Goal: Task Accomplishment & Management: Use online tool/utility

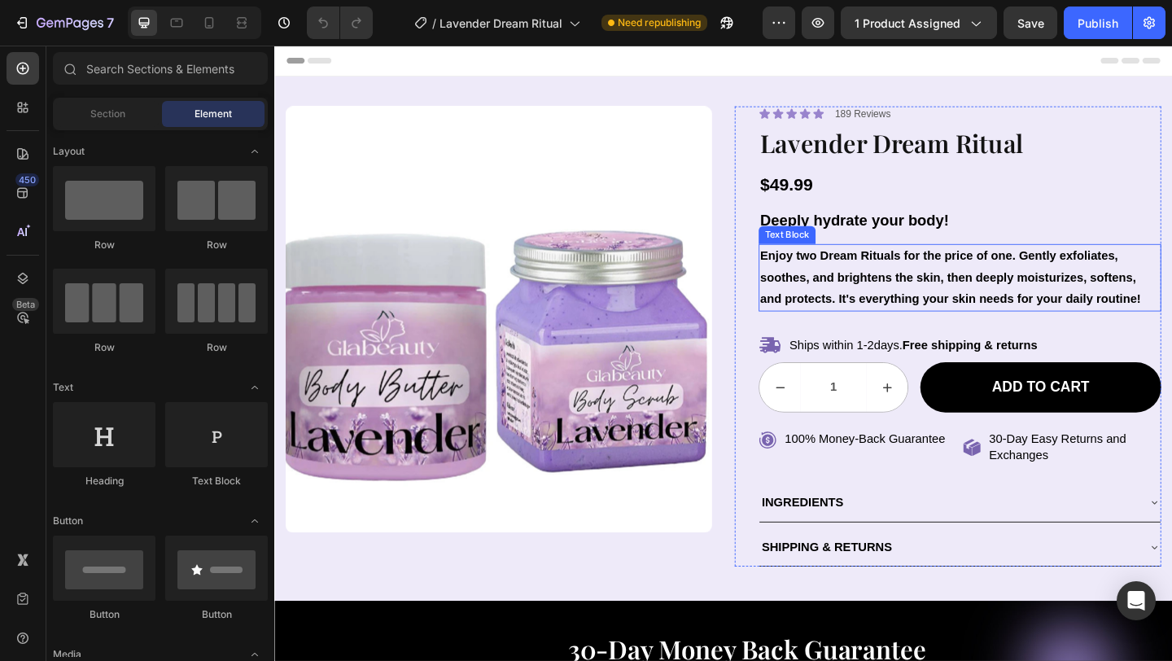
click at [877, 316] on p "Enjoy two Dream Rituals for the price of one. Gently exfoliates, soothes, and b…" at bounding box center [1019, 298] width 434 height 70
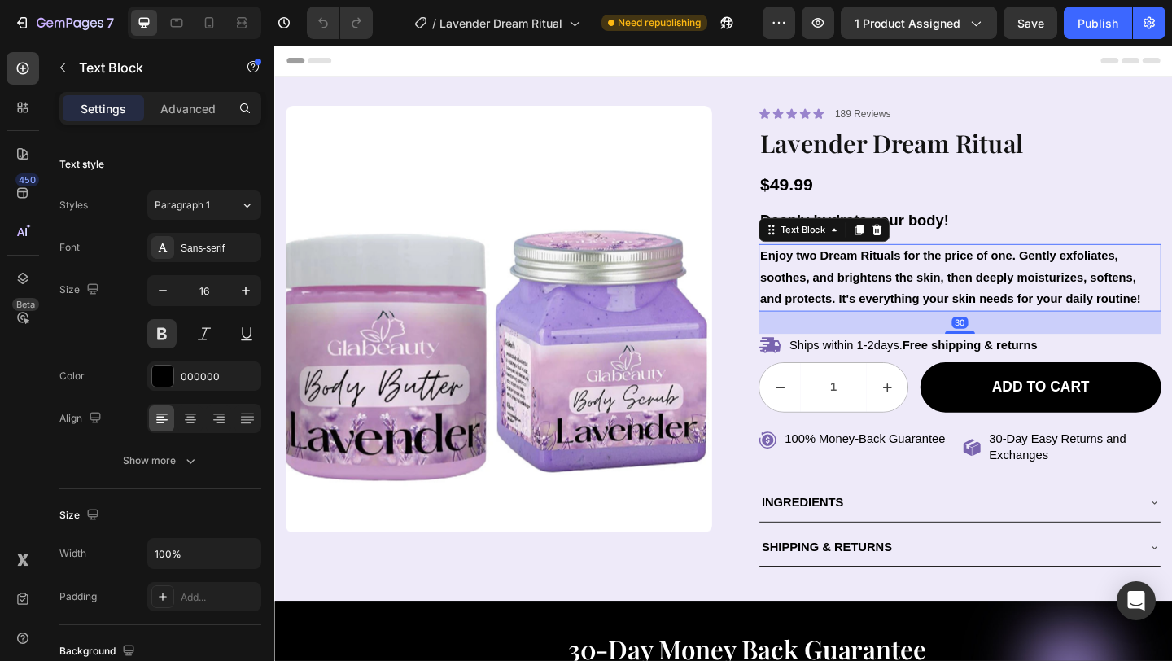
click at [877, 316] on p "Enjoy two Dream Rituals for the price of one. Gently exfoliates, soothes, and b…" at bounding box center [1019, 298] width 434 height 70
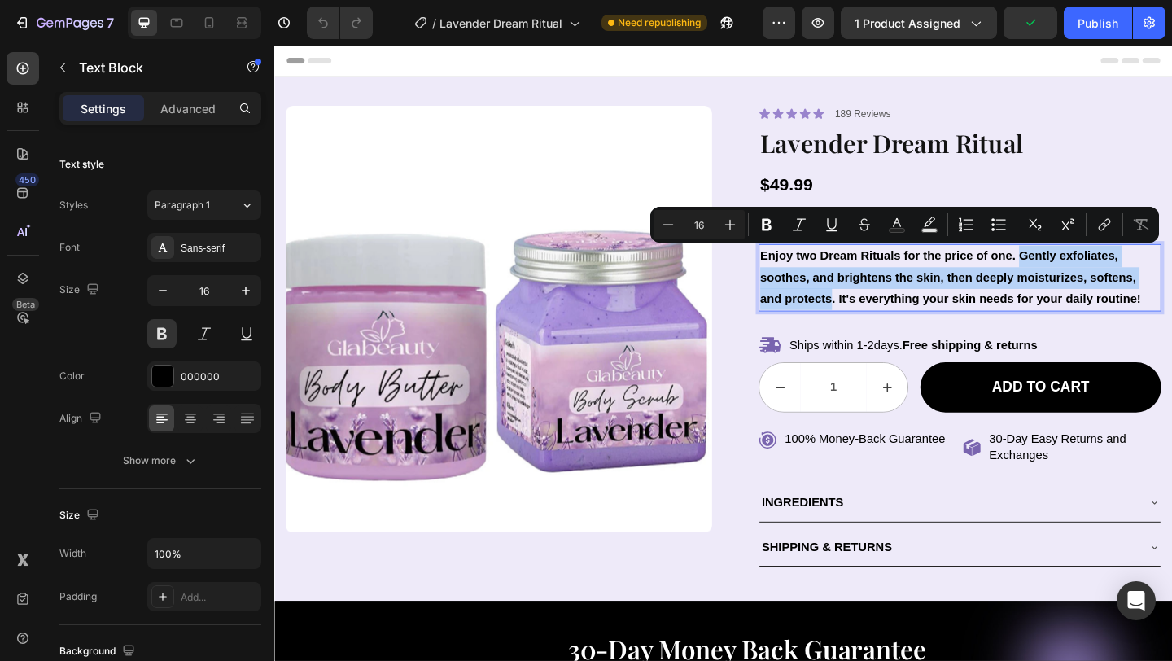
drag, startPoint x: 877, startPoint y: 316, endPoint x: 1087, endPoint y: 276, distance: 213.7
click at [1087, 276] on p "Enjoy two Dream Rituals for the price of one. Gently exfoliates, soothes, and b…" at bounding box center [1019, 298] width 434 height 70
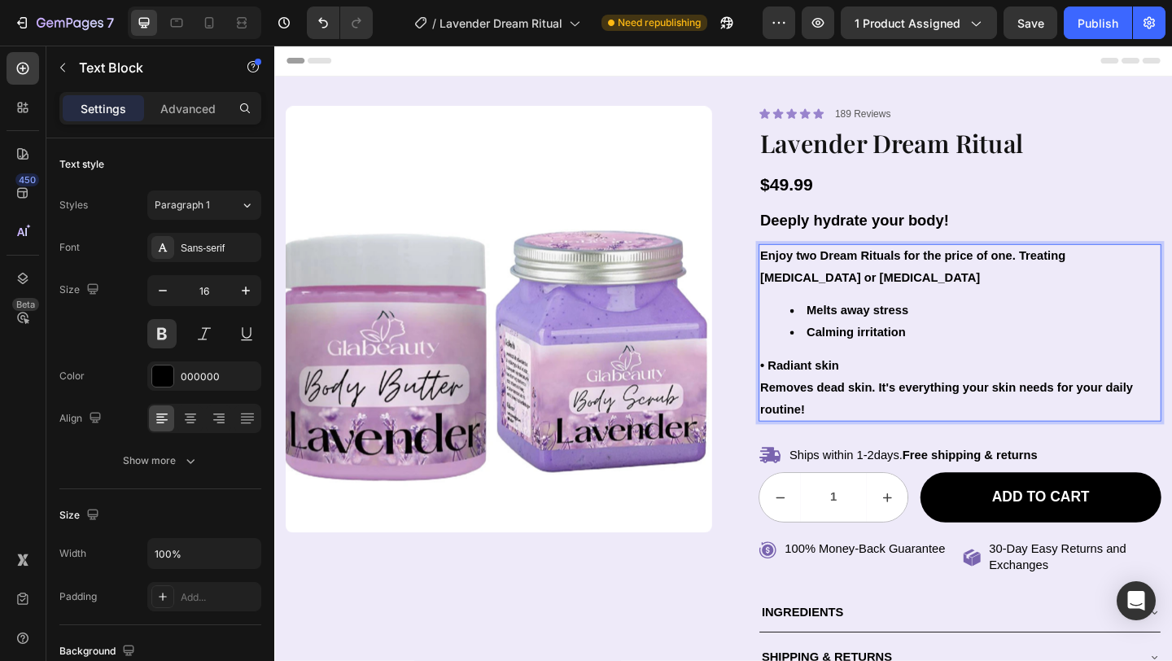
click at [810, 413] on p "• Radiant skin Removes dead skin. It's everything your skin needs for your dail…" at bounding box center [1019, 417] width 434 height 70
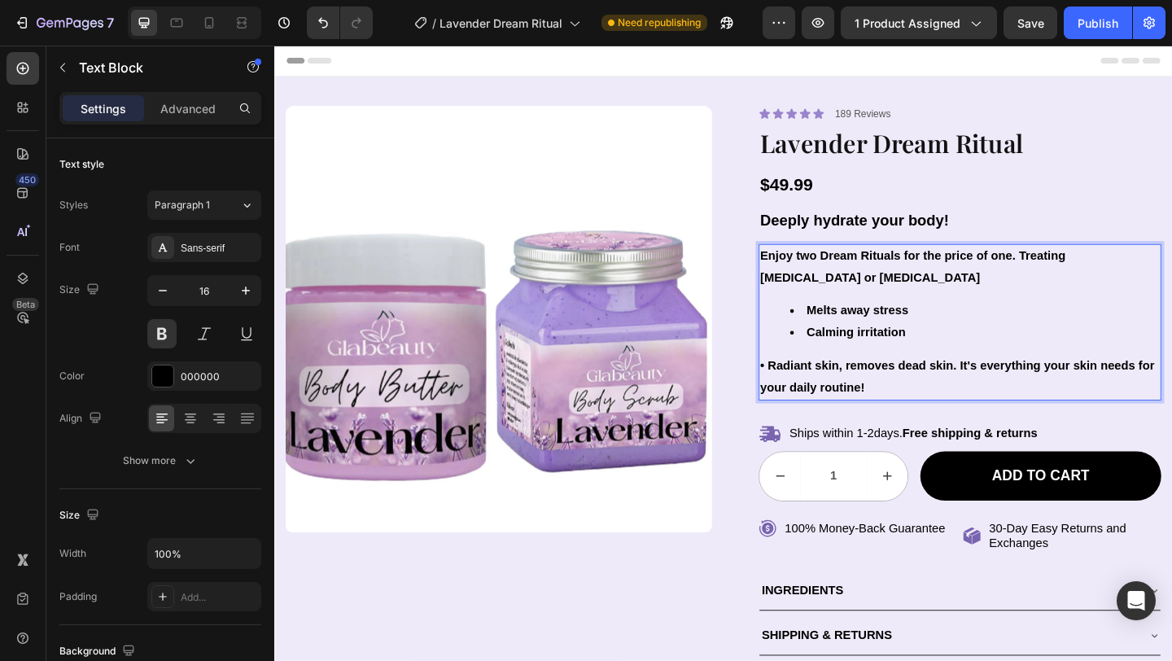
click at [819, 391] on p "• Radiant skin, removes dead skin. It's everything your skin needs for your dai…" at bounding box center [1019, 405] width 434 height 47
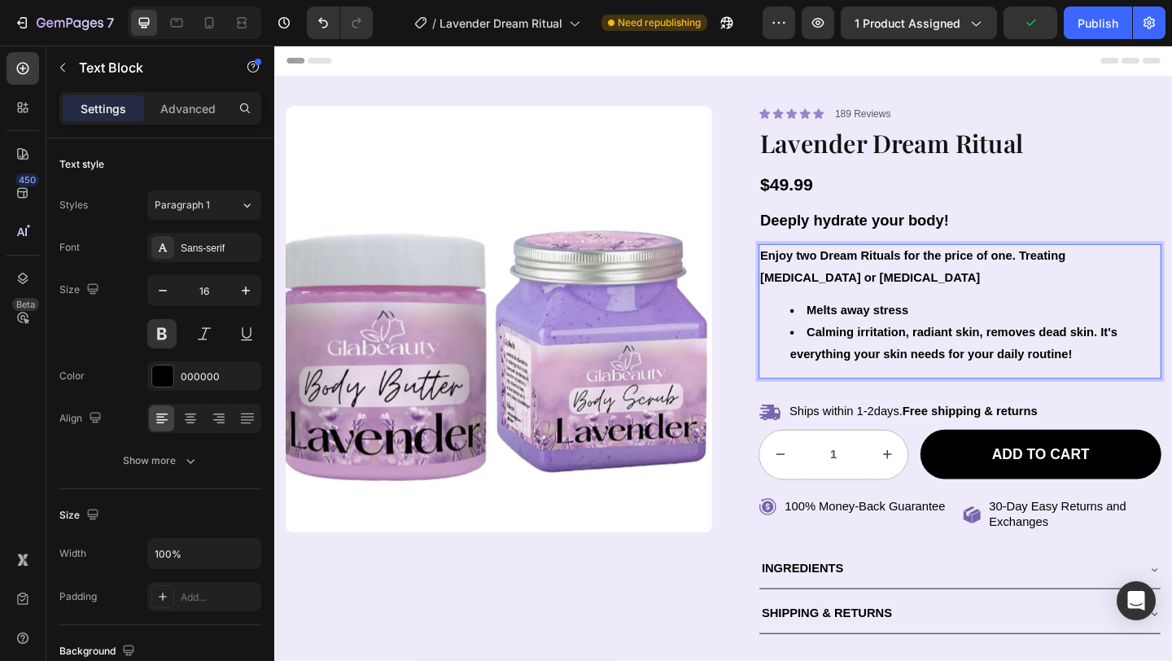
click at [858, 354] on li "﻿﻿Calming irritation, radiant skin, removes dead skin. It's everything your ski…" at bounding box center [1036, 369] width 402 height 47
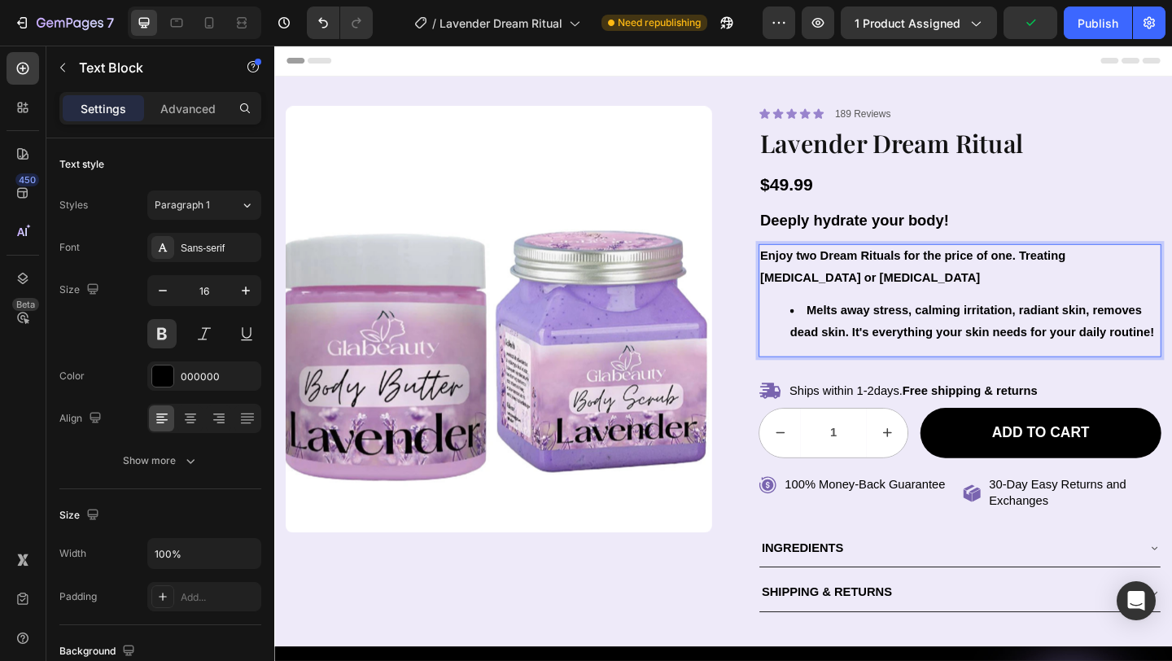
click at [851, 330] on li "﻿﻿Melts away stress, calming irritation, radiant skin, removes dead skin. It's …" at bounding box center [1036, 345] width 402 height 47
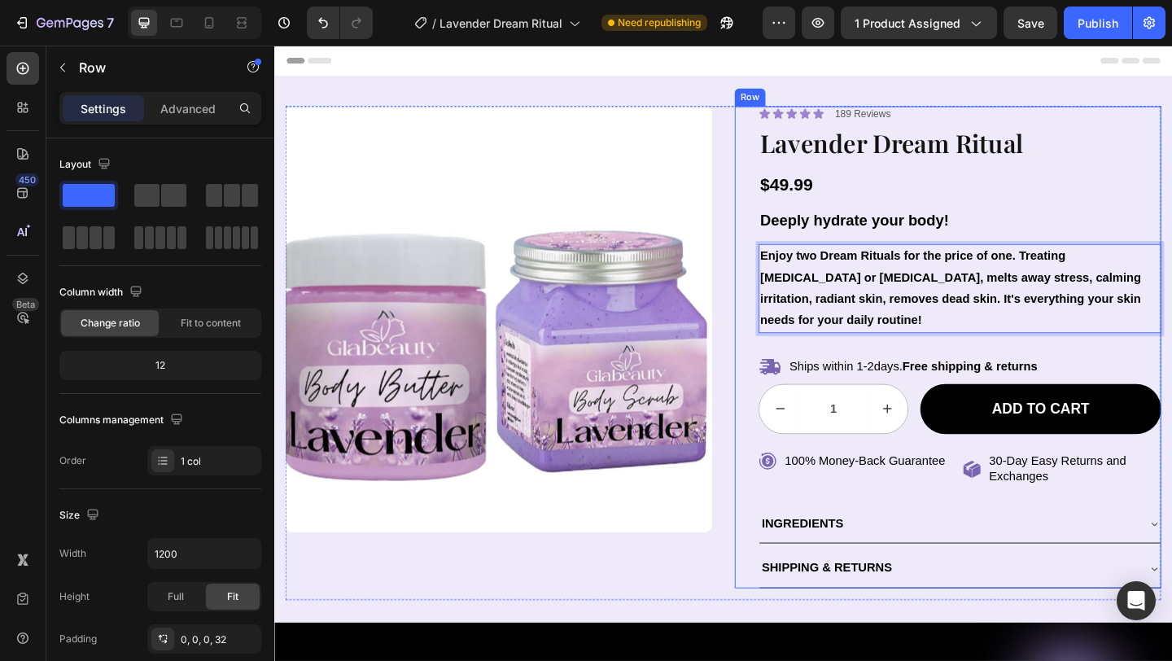
click at [1092, 214] on div "Icon Icon Icon Icon Icon Icon List 189 Reviews Text Block Row Lavender Dream Ri…" at bounding box center [1020, 373] width 438 height 524
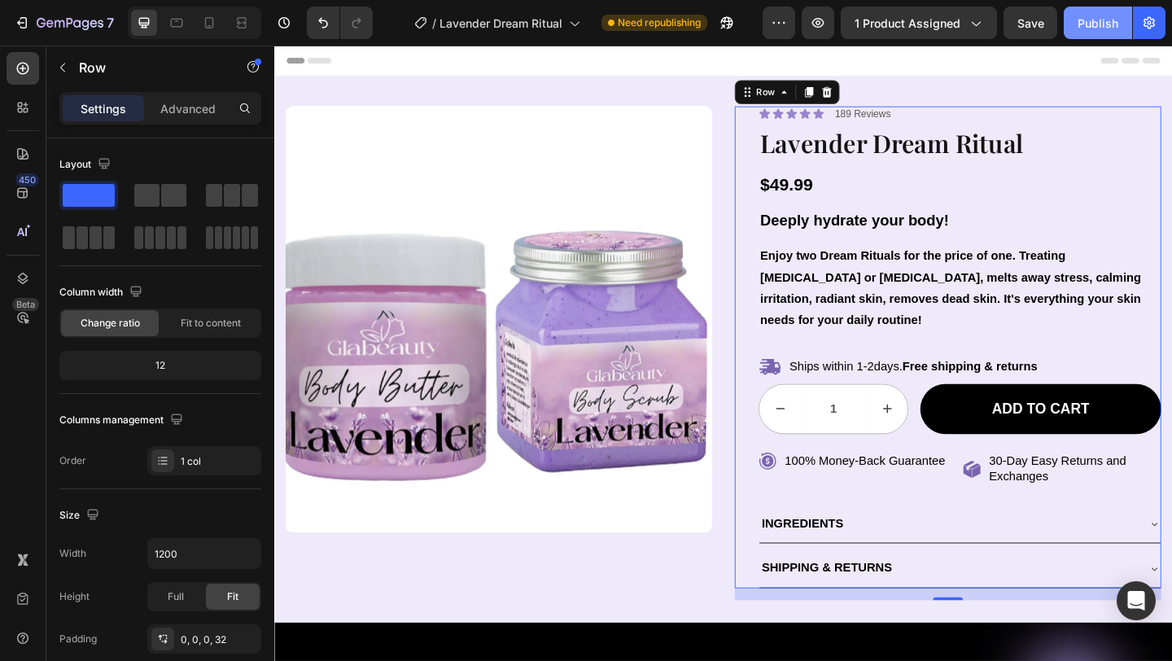
click at [1101, 24] on div "Publish" at bounding box center [1097, 23] width 41 height 17
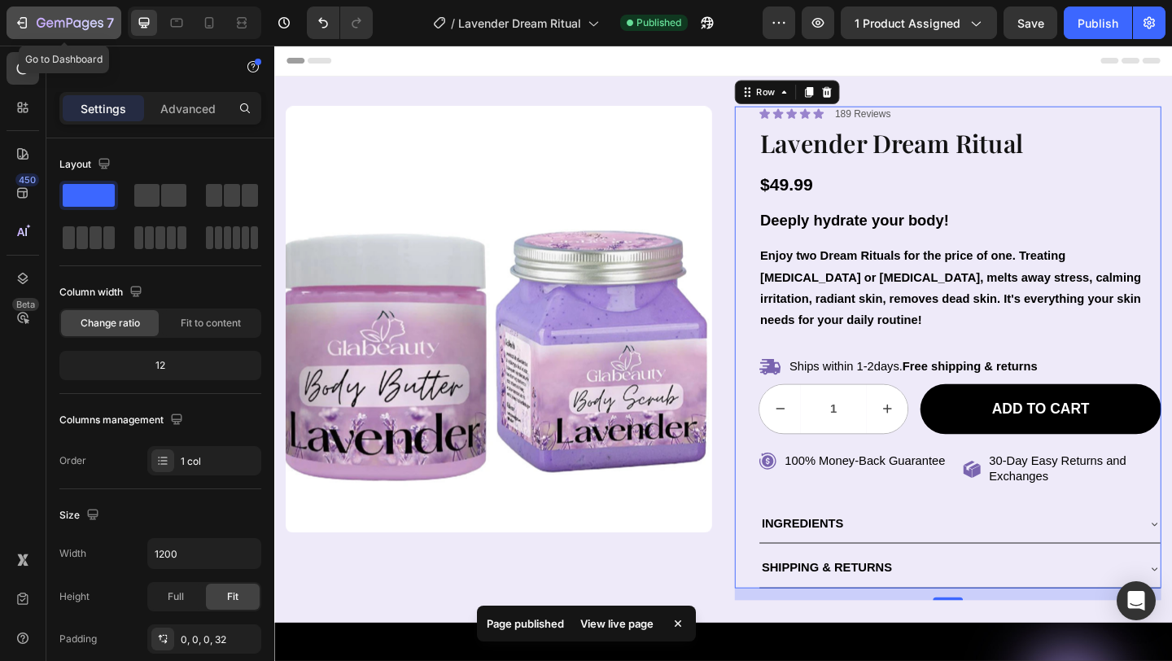
click at [15, 24] on icon "button" at bounding box center [22, 23] width 16 height 16
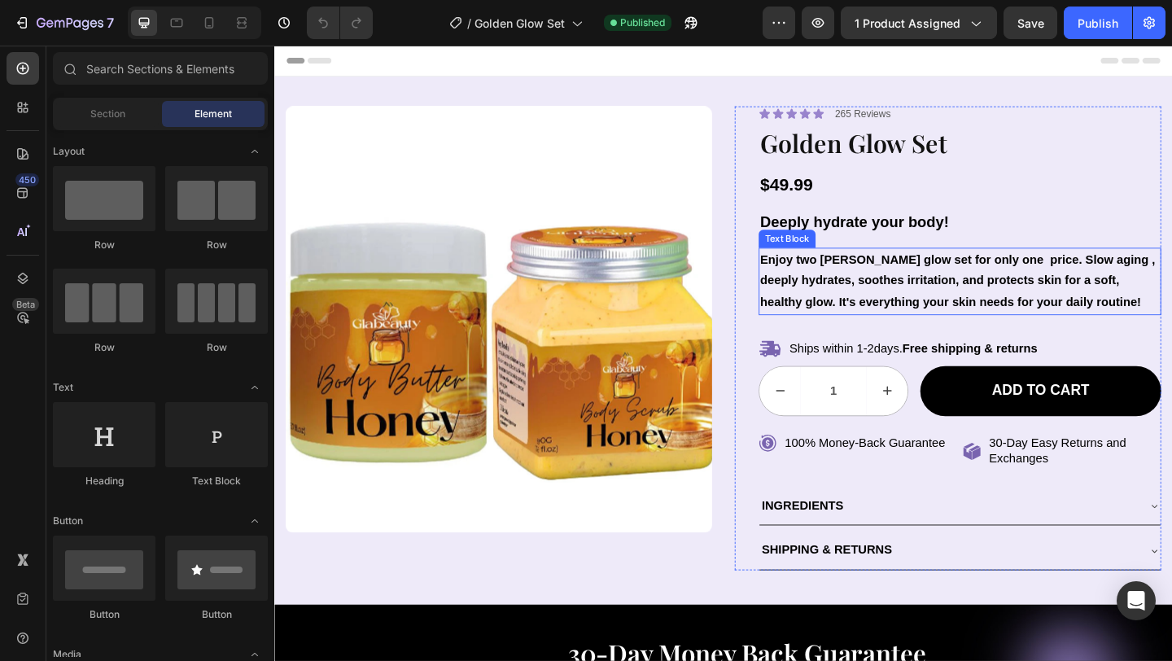
click at [1171, 297] on p "Enjoy two Gloden glow set for only one price. Slow aging , deeply hydrates, soo…" at bounding box center [1019, 302] width 434 height 70
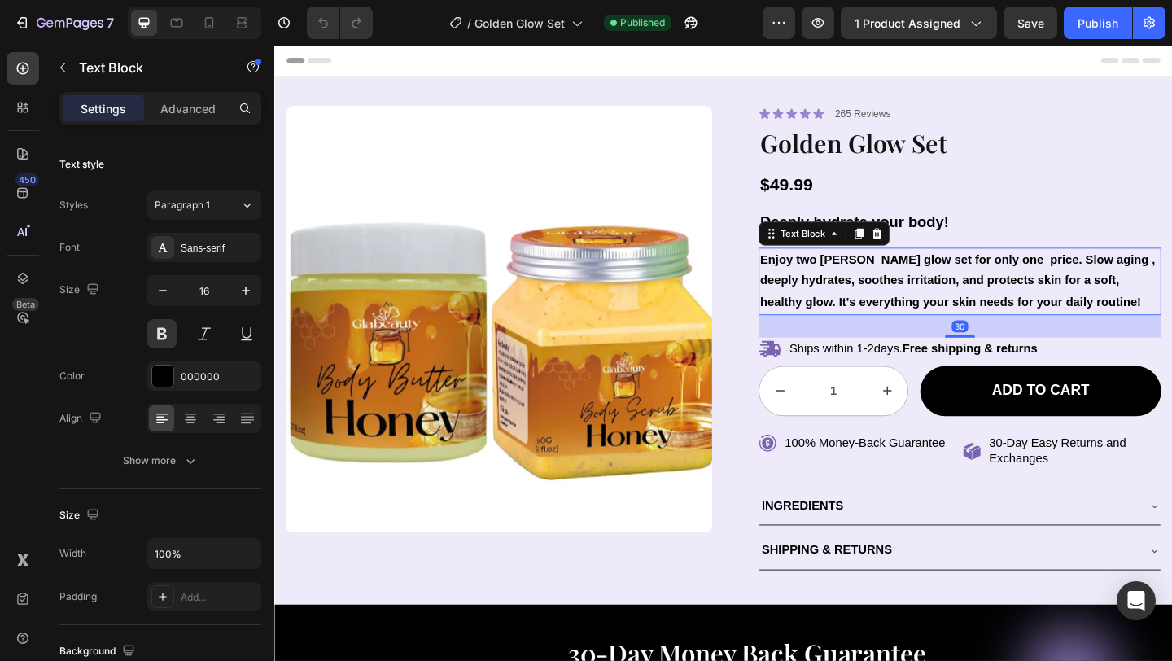
click at [1171, 297] on p "Enjoy two Gloden glow set for only one price. Slow aging , deeply hydrates, soo…" at bounding box center [1019, 302] width 434 height 70
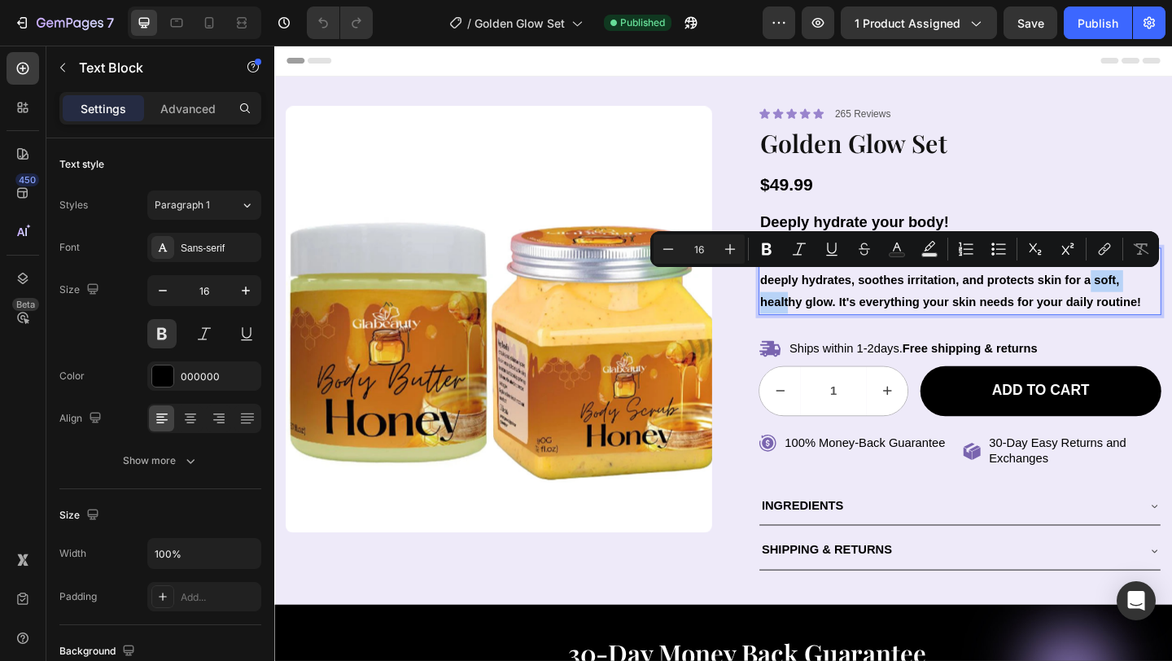
drag, startPoint x: 1228, startPoint y: 297, endPoint x: 1154, endPoint y: 301, distance: 74.2
click at [1154, 301] on p "Enjoy two Gloden glow set for only one price. Slow aging , deeply hydrates, soo…" at bounding box center [1019, 302] width 434 height 70
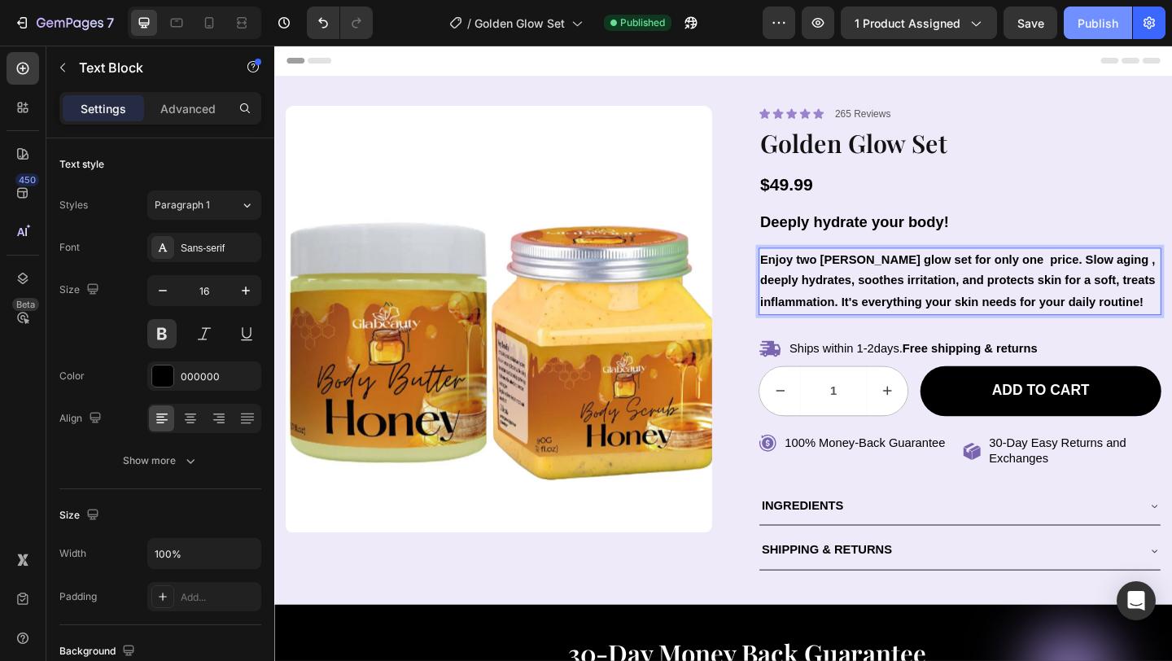
click at [1096, 15] on div "Publish" at bounding box center [1097, 23] width 41 height 17
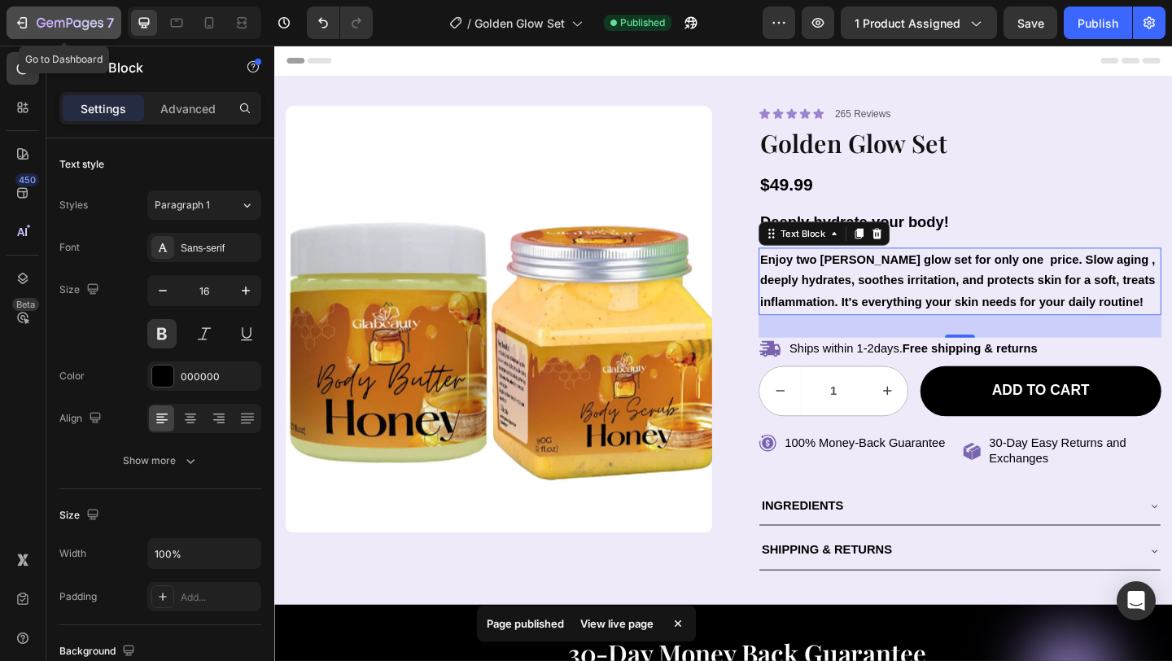
click at [55, 22] on icon "button" at bounding box center [60, 23] width 10 height 7
